Goal: Task Accomplishment & Management: Complete application form

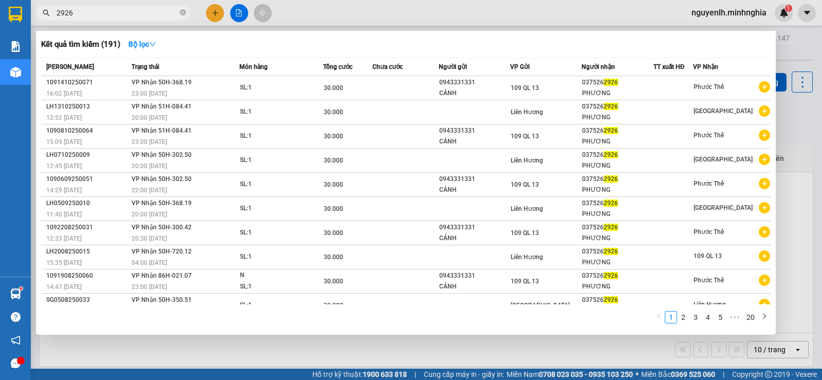
click at [214, 13] on div at bounding box center [411, 190] width 822 height 380
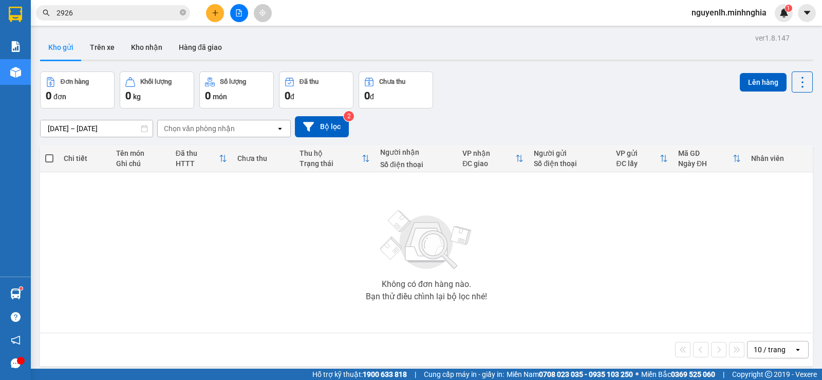
click at [208, 12] on button at bounding box center [215, 13] width 18 height 18
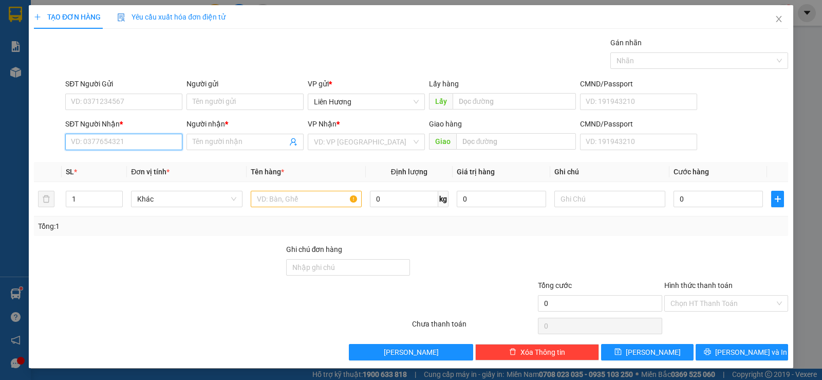
click at [132, 145] on input "SĐT Người Nhận *" at bounding box center [123, 142] width 117 height 16
click at [119, 161] on div "0375262926 - PHƯƠNG" at bounding box center [123, 162] width 104 height 11
type input "0375262926"
type input "PHƯƠNG"
type input "0375262926"
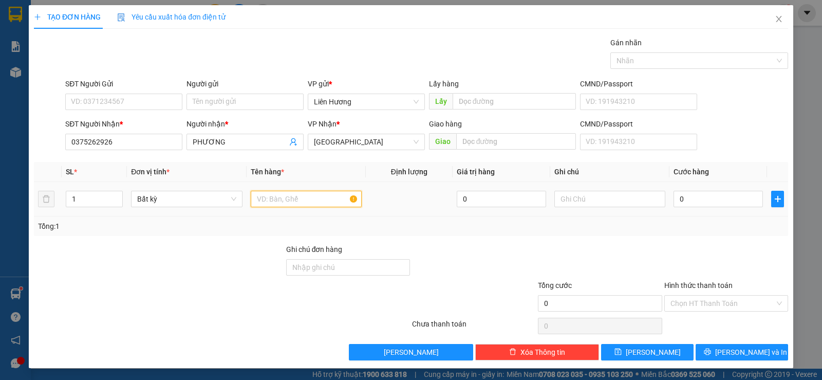
click at [288, 202] on input "text" at bounding box center [306, 199] width 111 height 16
type input "n"
click at [596, 199] on input "text" at bounding box center [609, 199] width 111 height 16
type input "1 H RĂNG"
type input "3"
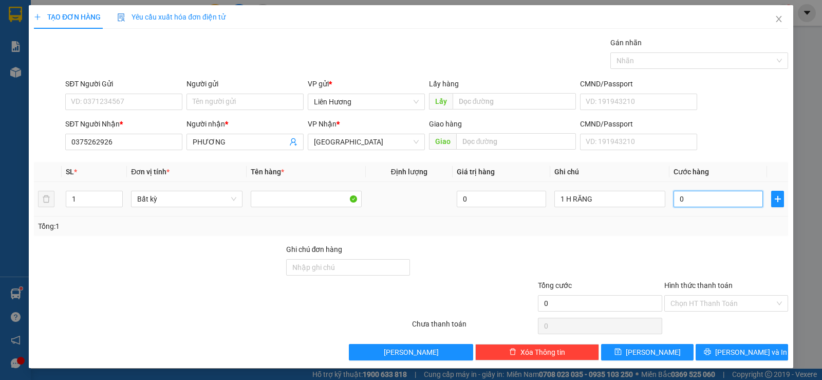
type input "3"
type input "30"
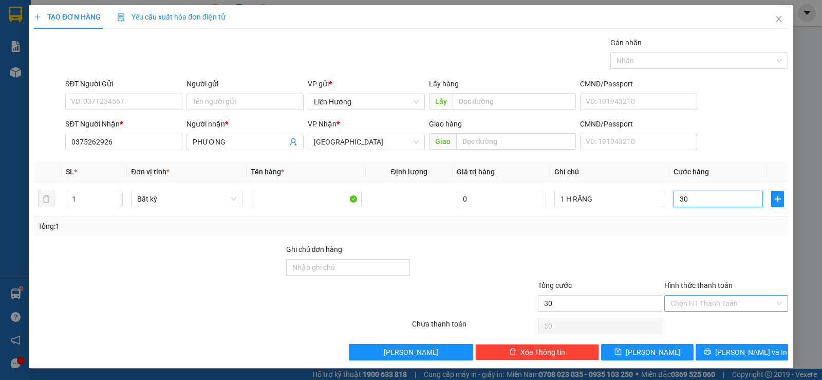
scroll to position [1, 0]
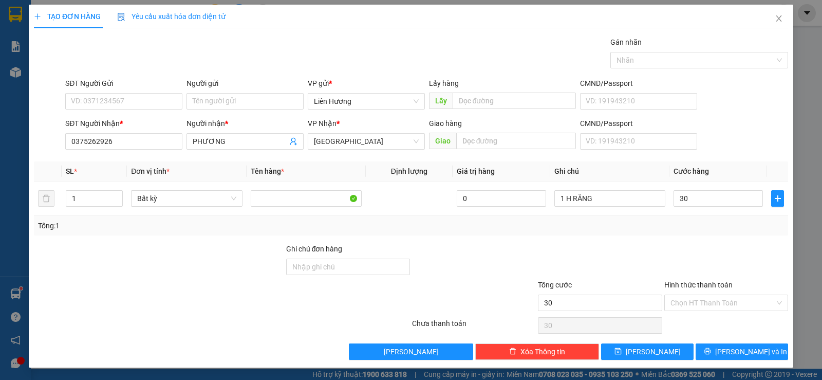
type input "30.000"
drag, startPoint x: 704, startPoint y: 293, endPoint x: 703, endPoint y: 305, distance: 11.9
click at [704, 294] on div "Hình thức thanh toán Chọn HT Thanh Toán" at bounding box center [726, 297] width 124 height 36
click at [703, 305] on input "Hình thức thanh toán" at bounding box center [722, 302] width 104 height 15
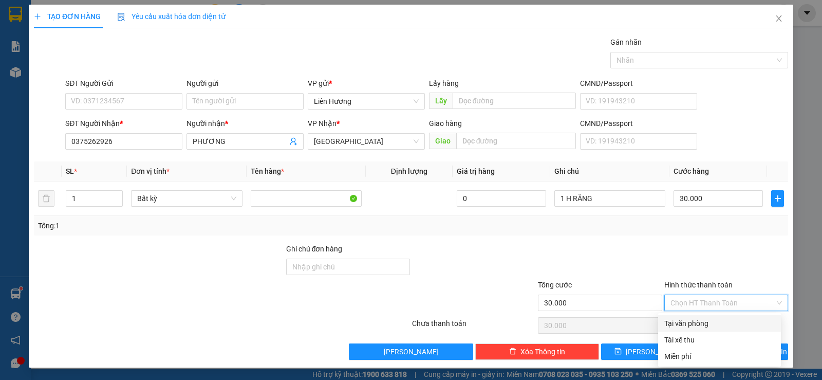
click at [694, 321] on div "Tại văn phòng" at bounding box center [719, 322] width 110 height 11
type input "0"
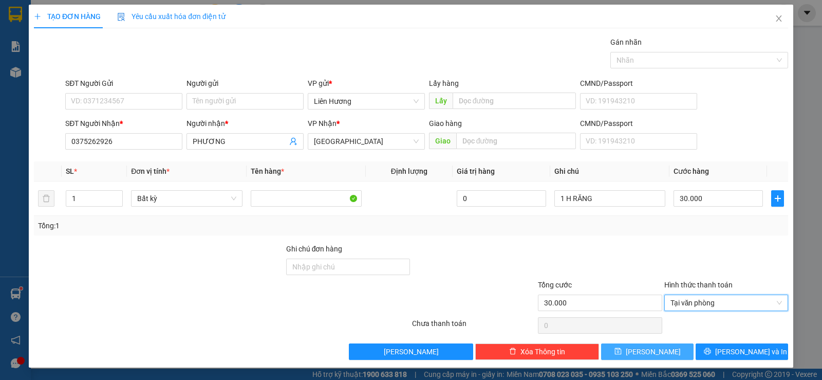
click at [657, 353] on button "[PERSON_NAME]" at bounding box center [647, 351] width 92 height 16
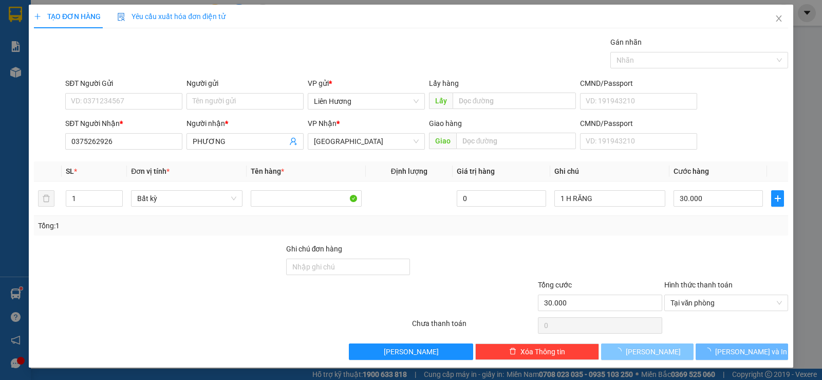
type input "0"
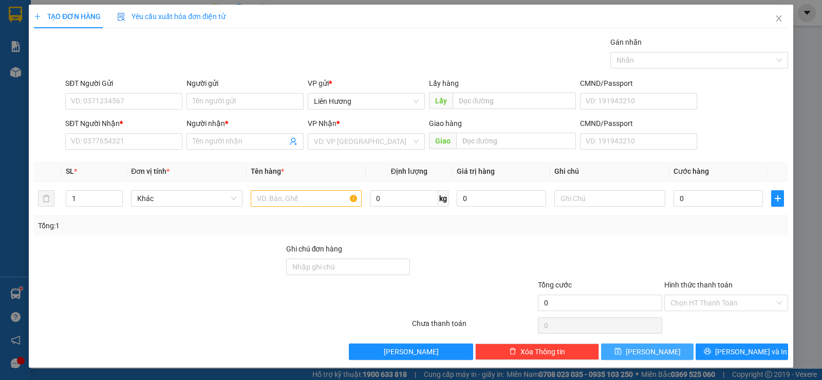
scroll to position [0, 0]
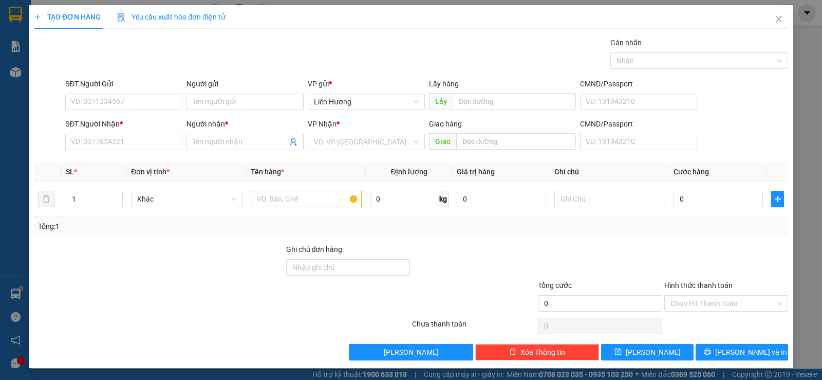
drag, startPoint x: 18, startPoint y: 73, endPoint x: 105, endPoint y: 76, distance: 86.8
click at [18, 74] on div "TẠO ĐƠN HÀNG Yêu cầu xuất hóa đơn điện tử Transit Pickup Surcharge Ids Transit …" at bounding box center [411, 190] width 822 height 380
click at [774, 18] on icon "close" at bounding box center [778, 19] width 8 height 8
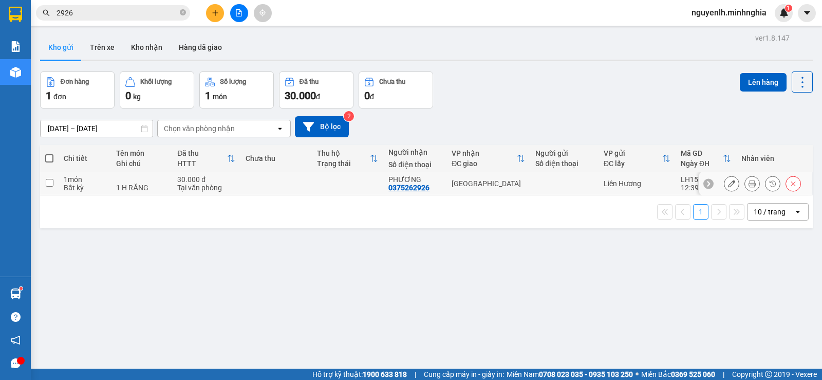
click at [735, 184] on div at bounding box center [762, 183] width 77 height 15
click at [745, 181] on button at bounding box center [752, 184] width 14 height 18
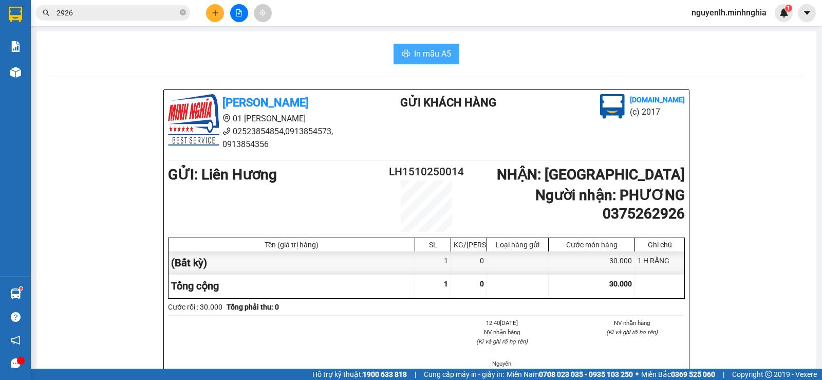
click at [426, 61] on button "In mẫu A5" at bounding box center [426, 54] width 66 height 21
drag, startPoint x: 433, startPoint y: 48, endPoint x: 447, endPoint y: 61, distance: 18.9
click at [433, 48] on span "In mẫu A5" at bounding box center [432, 53] width 37 height 13
click at [439, 60] on span "In mẫu A5" at bounding box center [432, 53] width 37 height 13
